Goal: Check status: Check status

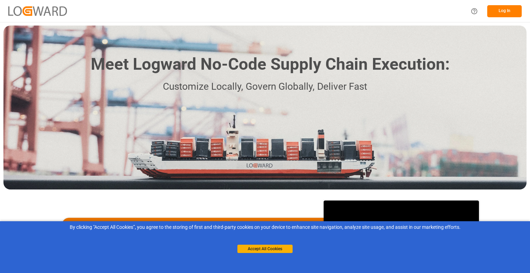
click at [509, 8] on button "Log In" at bounding box center [505, 11] width 35 height 12
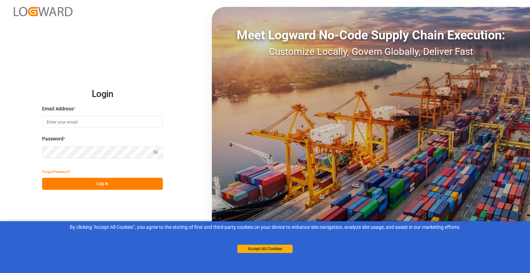
click at [113, 120] on input at bounding box center [102, 122] width 121 height 12
click at [99, 159] on div "Password * Show password Password is required." at bounding box center [102, 150] width 121 height 30
click at [90, 183] on button "Log In" at bounding box center [102, 184] width 121 height 12
click at [67, 124] on input "[EMAIL_ADDRESS][DOMAIN_NAME]" at bounding box center [102, 122] width 121 height 12
type input "[EMAIL_ADDRESS][PERSON_NAME][DOMAIN_NAME]"
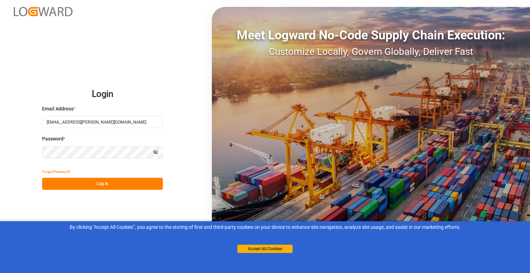
click at [125, 181] on button "Log In" at bounding box center [102, 184] width 121 height 12
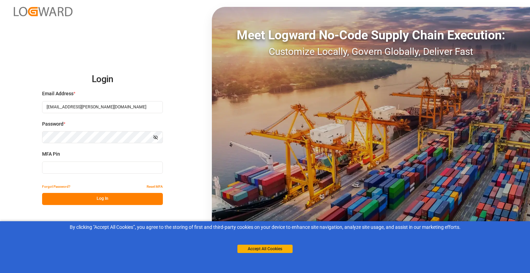
click at [91, 165] on input at bounding box center [102, 168] width 121 height 12
click at [89, 168] on input at bounding box center [102, 168] width 121 height 12
type input "242118"
click at [138, 200] on button "Log In" at bounding box center [102, 199] width 121 height 12
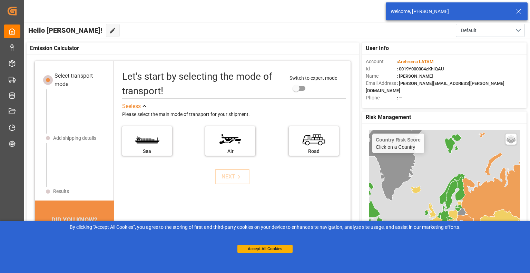
click at [520, 10] on icon at bounding box center [519, 11] width 8 height 8
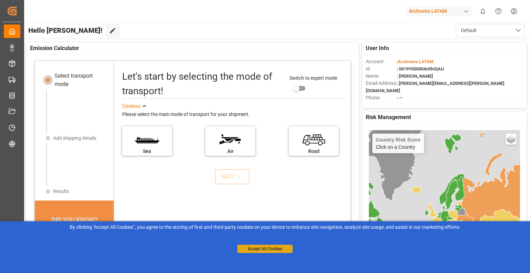
click at [272, 248] on button "Accept All Cookies" at bounding box center [265, 249] width 55 height 8
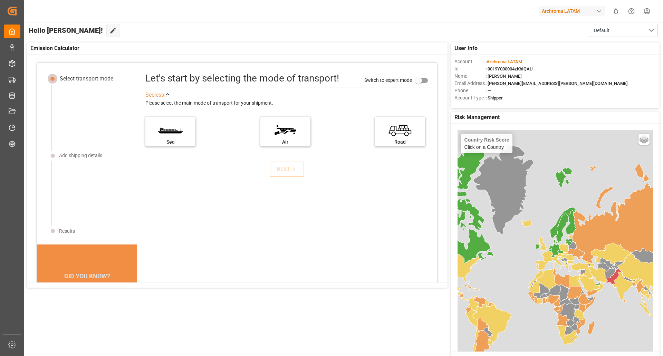
click at [518, 85] on span ": [PERSON_NAME][EMAIL_ADDRESS][PERSON_NAME][DOMAIN_NAME]" at bounding box center [556, 83] width 142 height 5
click at [530, 29] on button "Default" at bounding box center [623, 30] width 69 height 13
click at [109, 32] on icon at bounding box center [112, 30] width 7 height 7
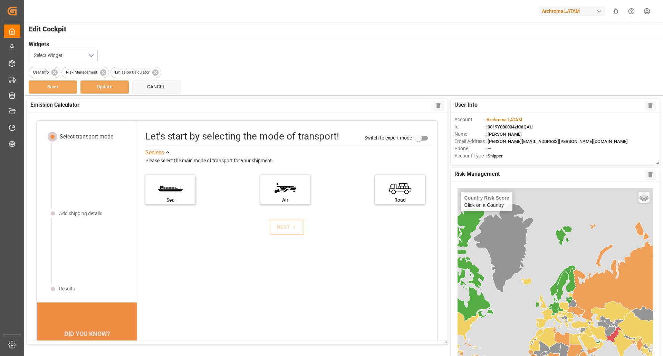
click at [89, 54] on button "Select Widget" at bounding box center [63, 55] width 69 height 13
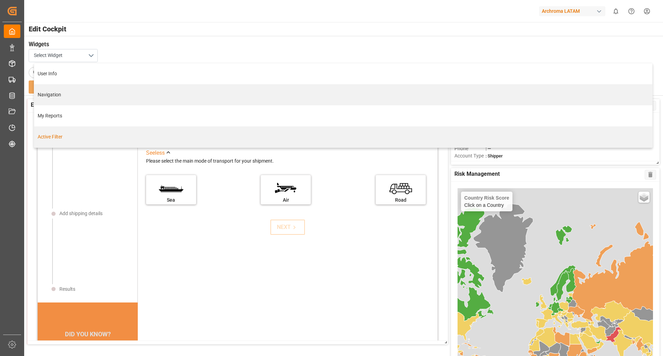
click at [239, 161] on div "Select transport mode Add shipping details Results DID YOU KNOW? A 10% reductio…" at bounding box center [237, 227] width 421 height 228
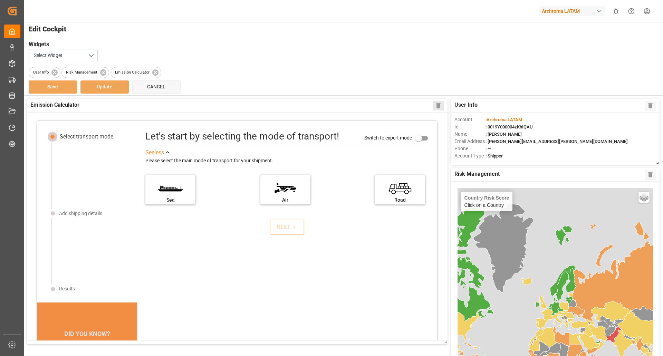
click at [434, 107] on button "Delete" at bounding box center [438, 106] width 11 height 10
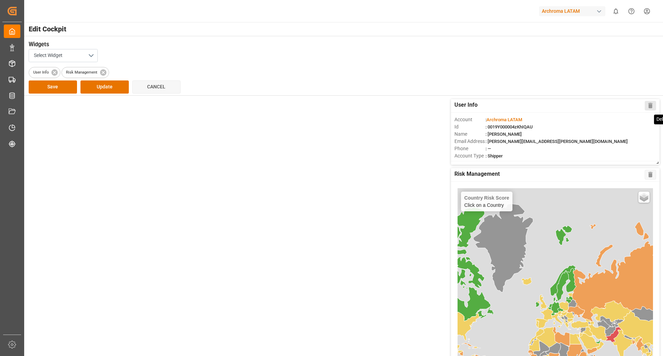
click at [530, 103] on icon at bounding box center [650, 105] width 7 height 7
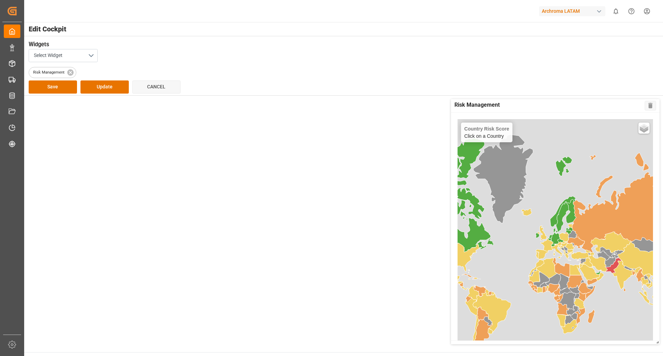
click at [530, 102] on button "Delete" at bounding box center [650, 106] width 11 height 10
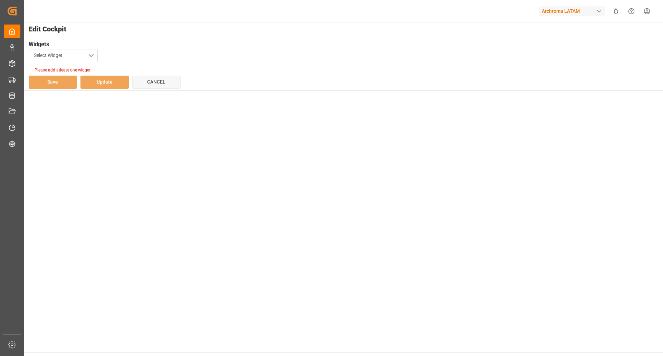
click at [93, 54] on button "Select Widget" at bounding box center [63, 55] width 69 height 13
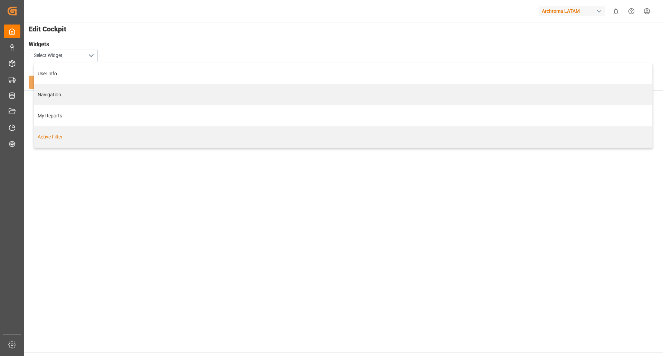
click at [65, 137] on div "Active Filter" at bounding box center [343, 136] width 611 height 7
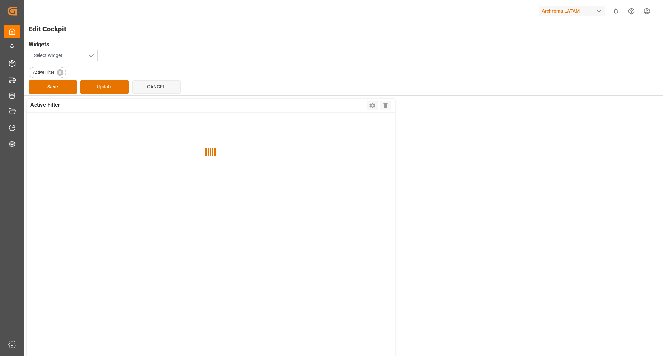
click at [94, 56] on button "Select Widget" at bounding box center [63, 55] width 69 height 13
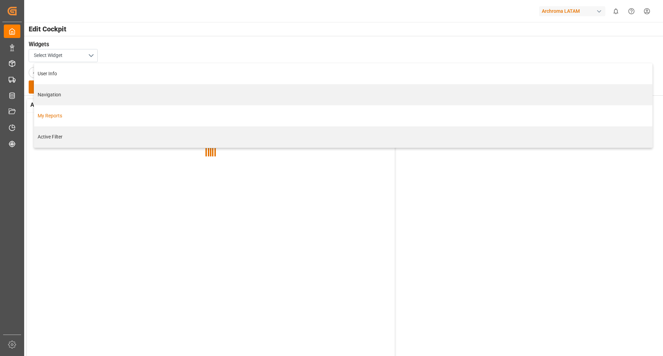
click at [61, 118] on div "My Reports" at bounding box center [343, 115] width 611 height 7
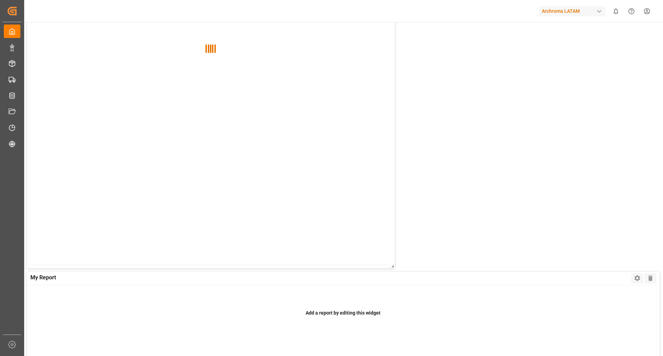
scroll to position [242, 0]
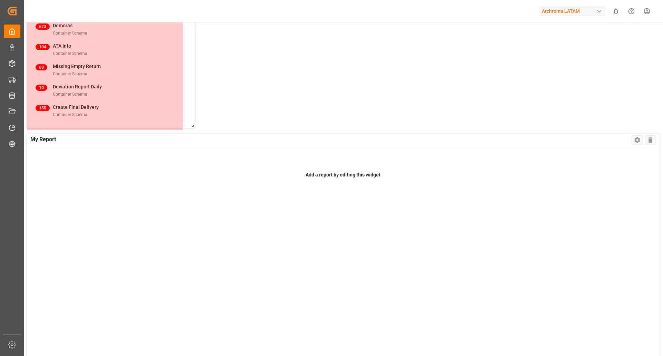
drag, startPoint x: 391, startPoint y: 127, endPoint x: 188, endPoint y: 123, distance: 202.7
click at [188, 123] on span at bounding box center [191, 124] width 7 height 7
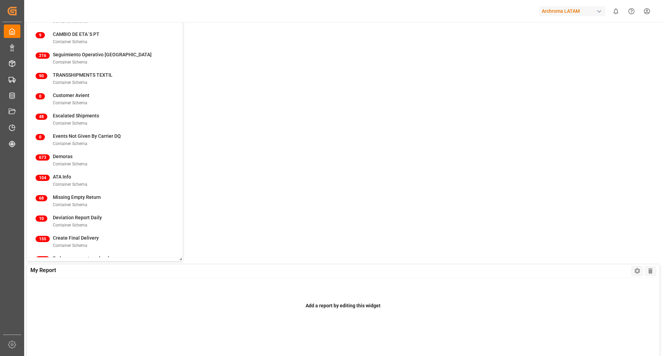
scroll to position [0, 0]
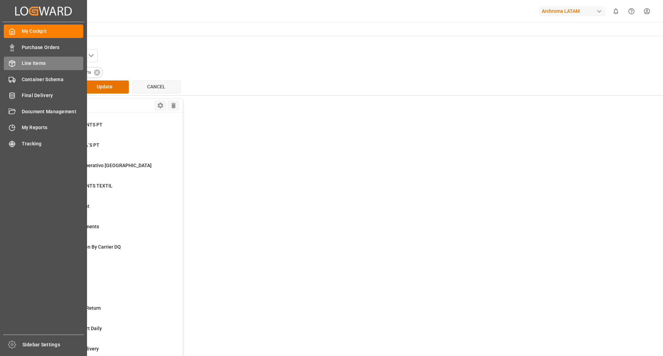
click at [37, 61] on span "Line Items" at bounding box center [53, 63] width 62 height 7
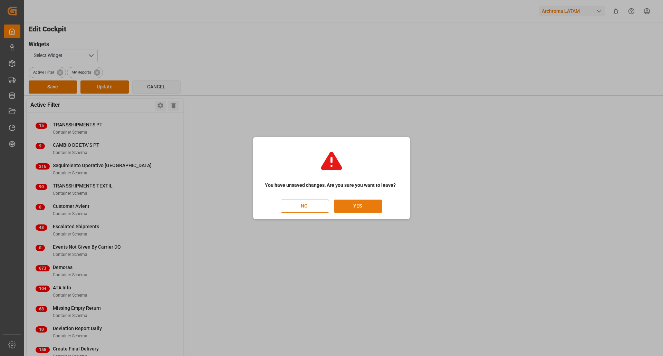
click at [349, 204] on button "YES" at bounding box center [358, 206] width 48 height 13
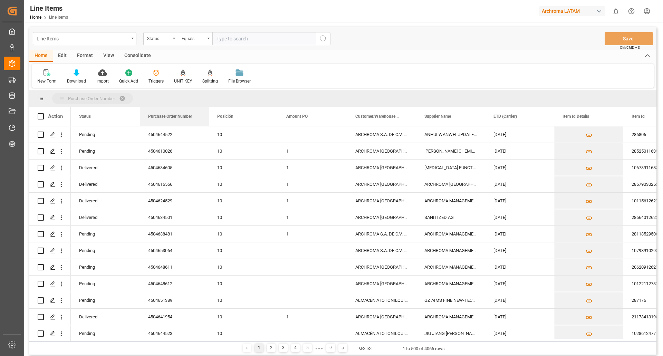
drag, startPoint x: 166, startPoint y: 117, endPoint x: 153, endPoint y: 95, distance: 25.1
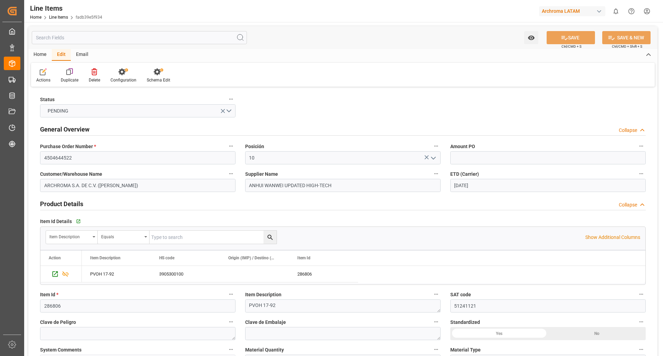
scroll to position [491, 0]
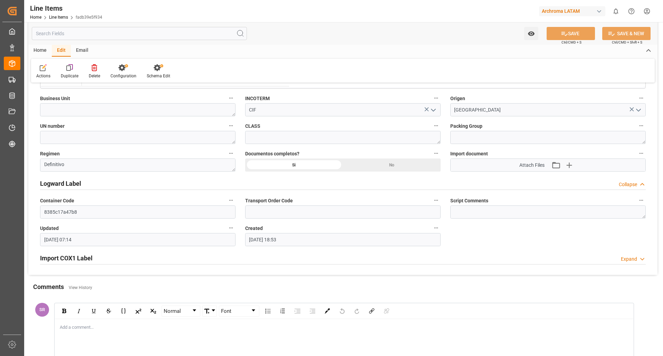
click at [239, 74] on div "Actions Duplicate Delete Configuration Schema Edit" at bounding box center [343, 71] width 624 height 24
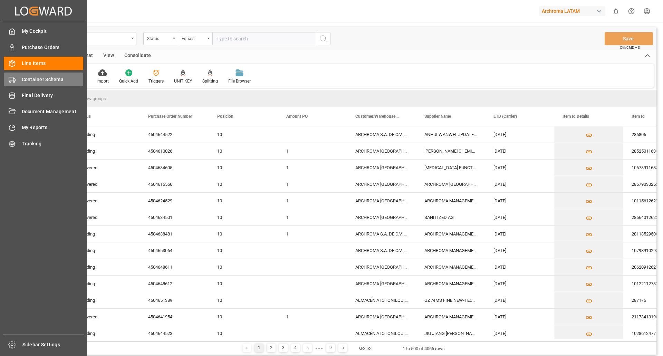
click at [22, 75] on div "Container Schema Container Schema" at bounding box center [43, 79] width 79 height 13
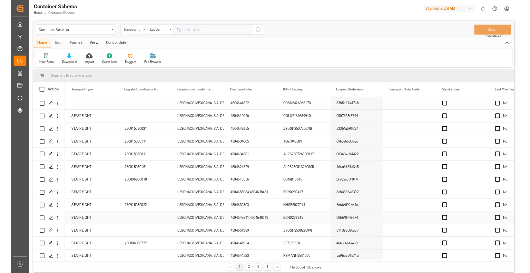
scroll to position [69, 0]
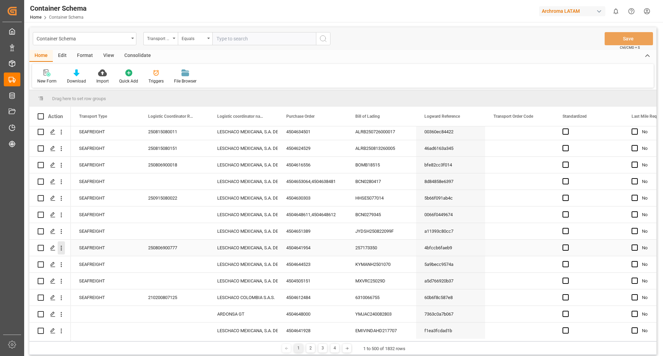
click at [59, 249] on icon "open menu" at bounding box center [61, 247] width 7 height 7
click at [61, 246] on icon "open menu" at bounding box center [61, 248] width 1 height 5
click at [60, 249] on icon "open menu" at bounding box center [61, 247] width 7 height 7
click at [83, 286] on div "Share Link" at bounding box center [100, 290] width 85 height 15
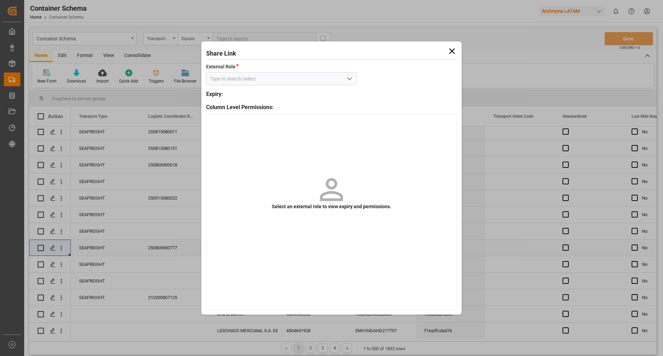
click at [452, 50] on icon at bounding box center [452, 51] width 10 height 10
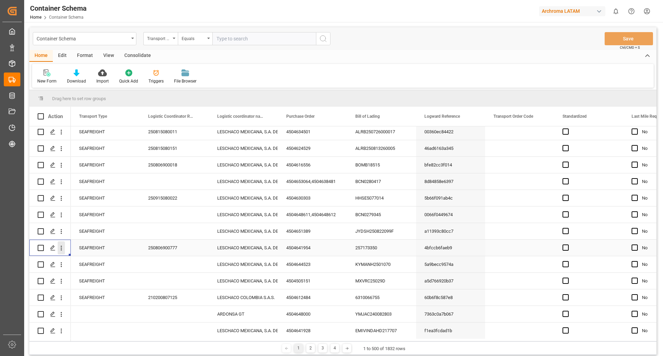
click at [63, 247] on icon "open menu" at bounding box center [61, 247] width 7 height 7
click at [79, 305] on span "Track Shipment" at bounding box center [106, 304] width 64 height 6
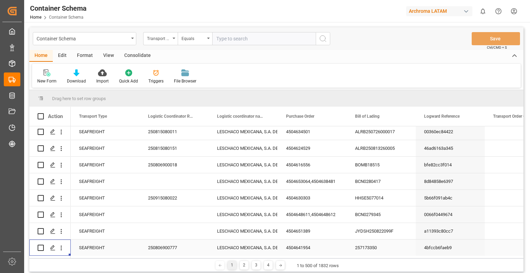
click at [515, 13] on html "Created by potrace 1.15, written by Peter Selinger 2001-2017 Created by potrace…" at bounding box center [265, 136] width 530 height 273
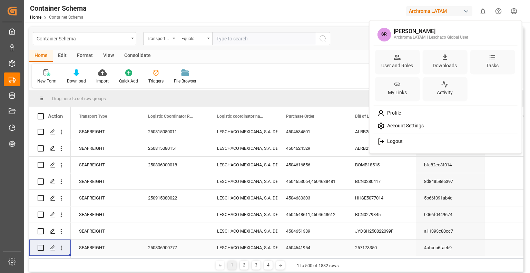
click at [395, 140] on span "Logout" at bounding box center [394, 141] width 18 height 6
